Goal: Information Seeking & Learning: Learn about a topic

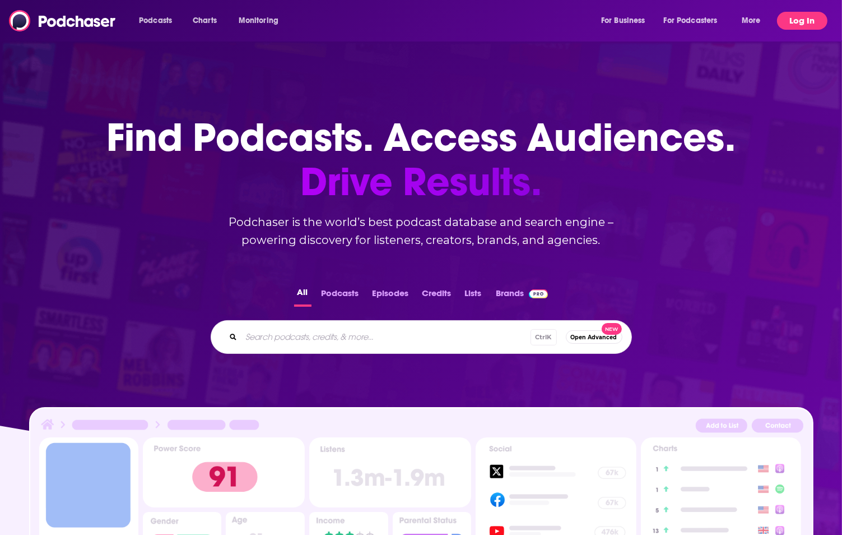
click at [808, 22] on button "Log In" at bounding box center [802, 21] width 50 height 18
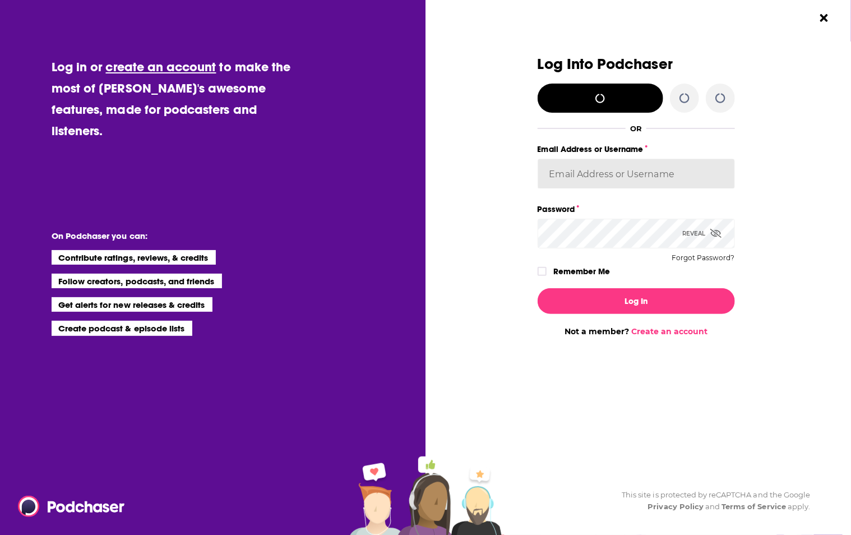
type input "[EMAIL_ADDRESS][DOMAIN_NAME]"
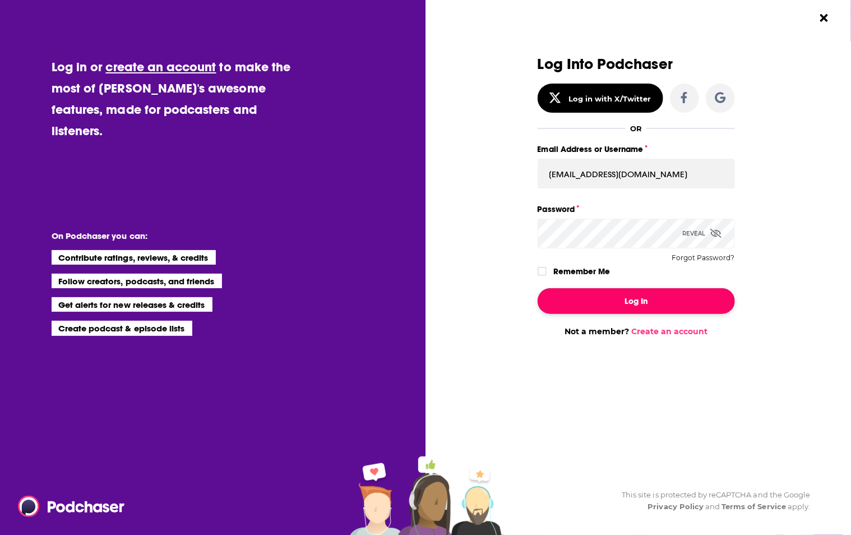
click at [605, 307] on button "Log In" at bounding box center [636, 301] width 197 height 26
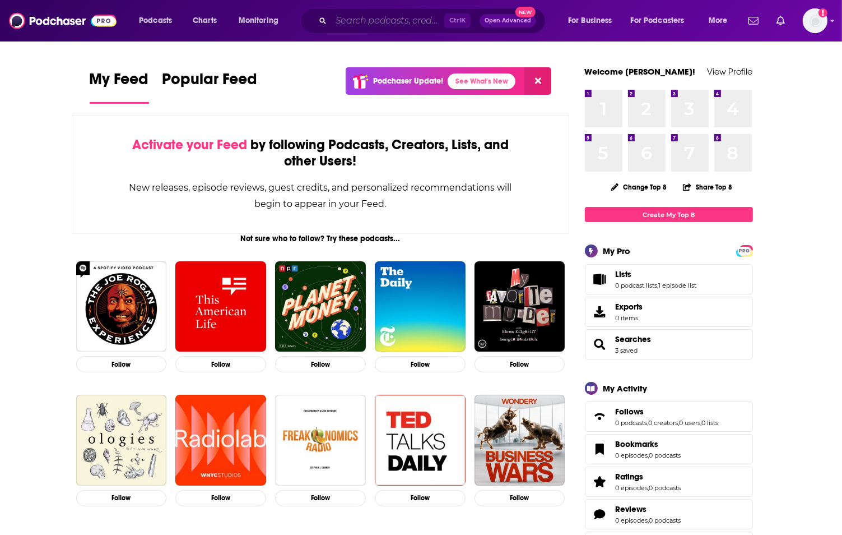
click at [386, 18] on input "Search podcasts, credits, & more..." at bounding box center [387, 21] width 113 height 18
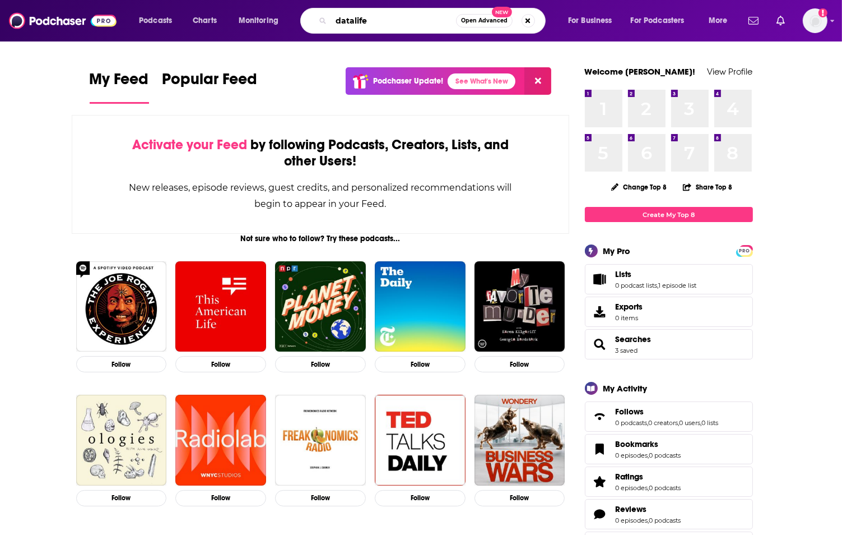
type input "datalife"
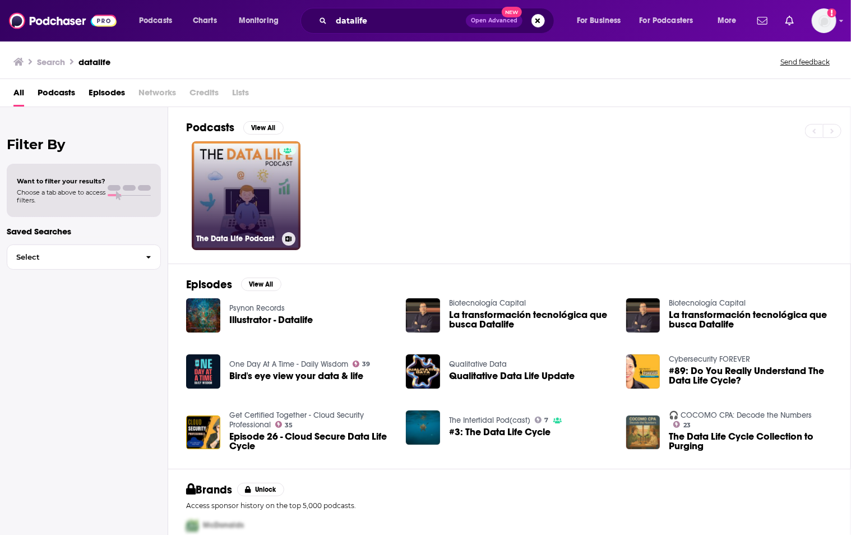
click at [238, 193] on link "The Data Life Podcast" at bounding box center [246, 195] width 109 height 109
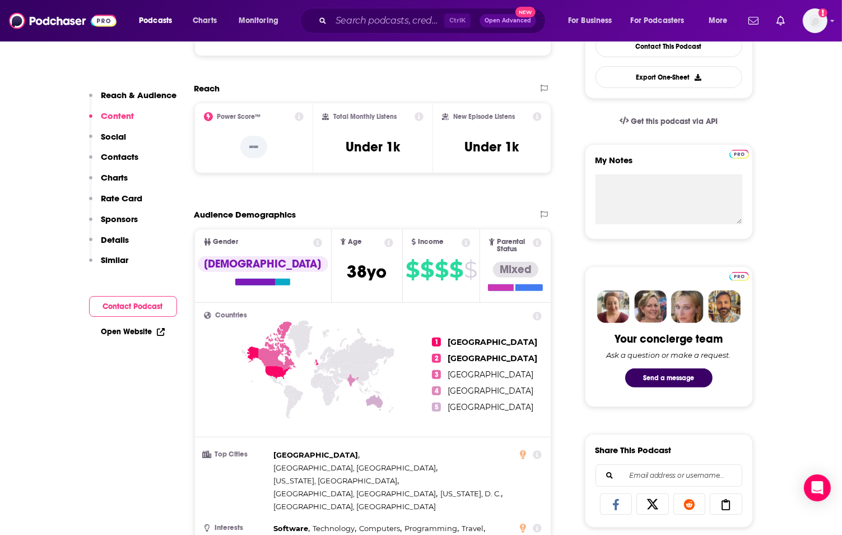
scroll to position [233, 0]
